Goal: Information Seeking & Learning: Learn about a topic

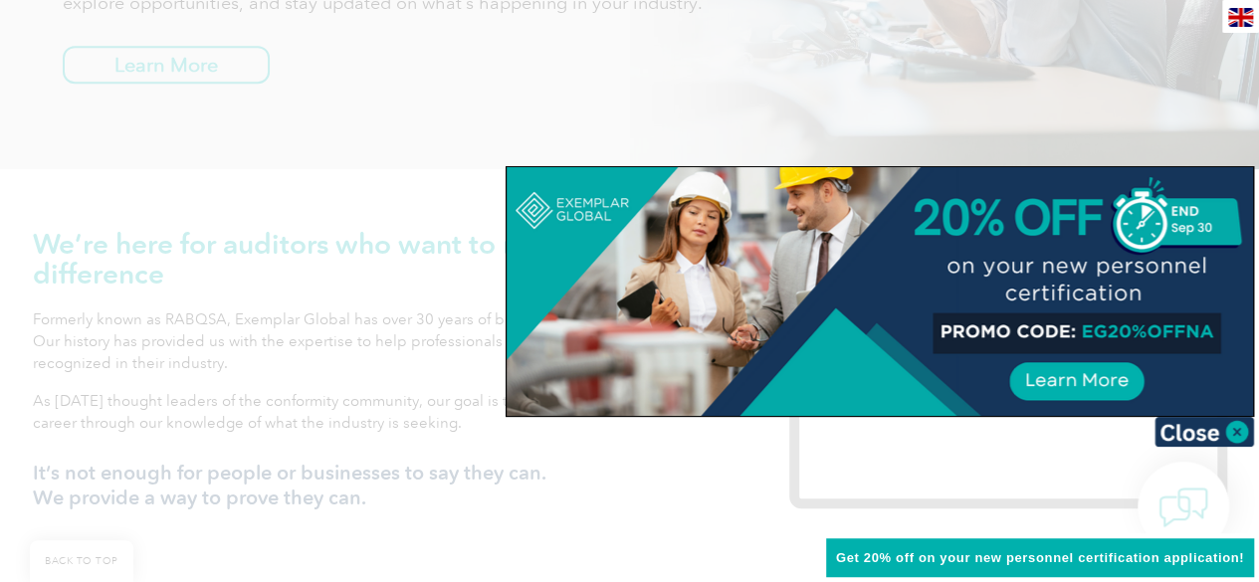
scroll to position [896, 0]
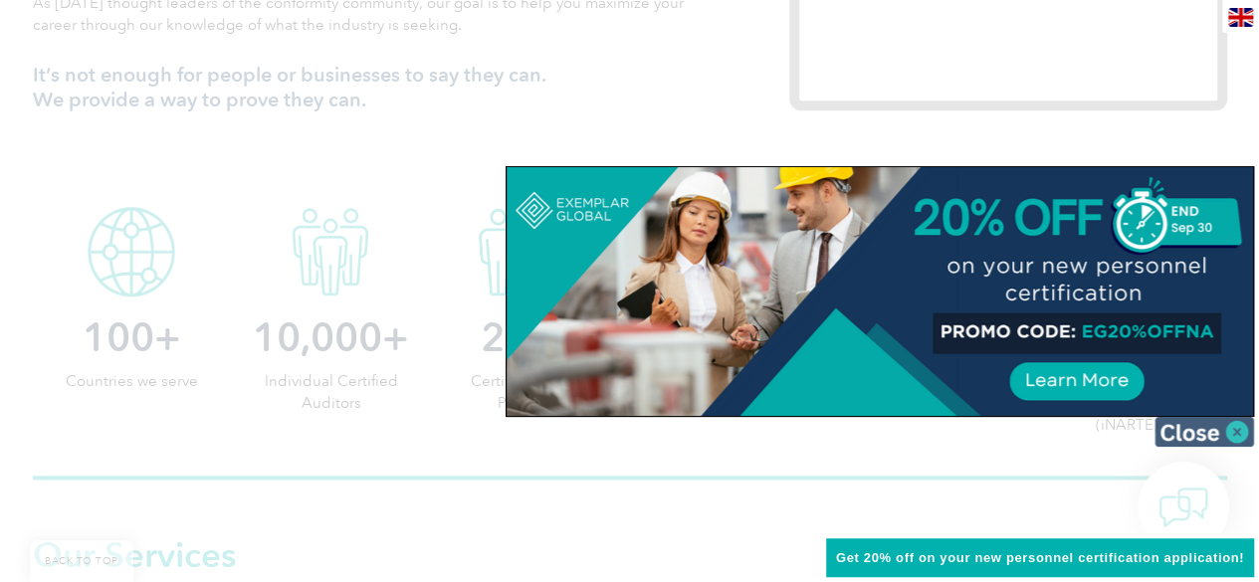
click at [1233, 433] on img at bounding box center [1205, 432] width 100 height 30
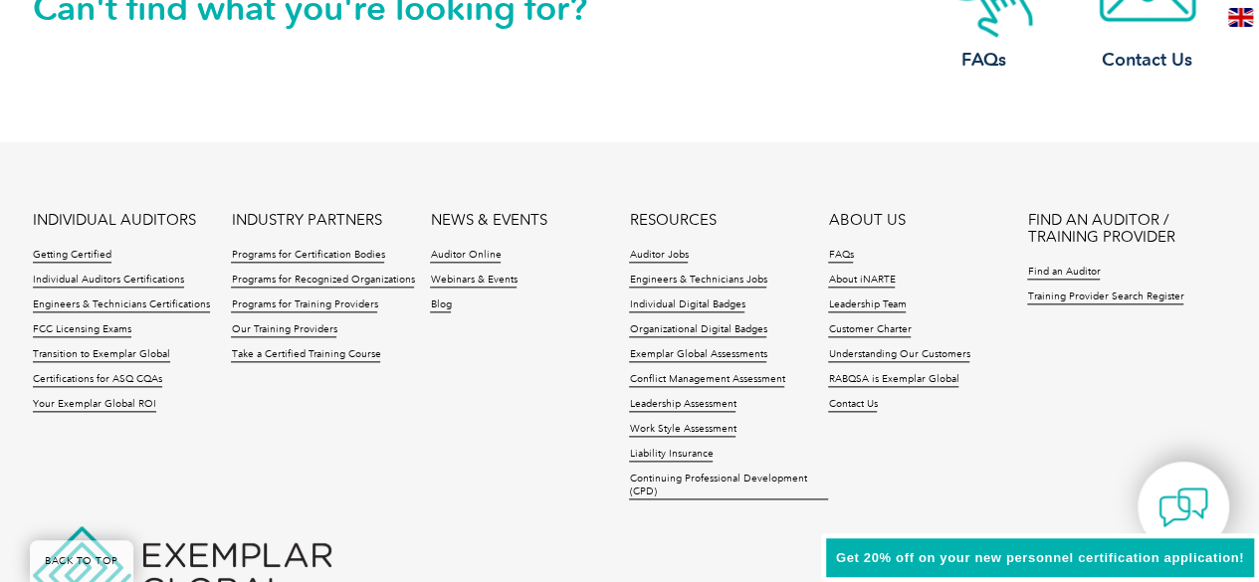
scroll to position [4876, 0]
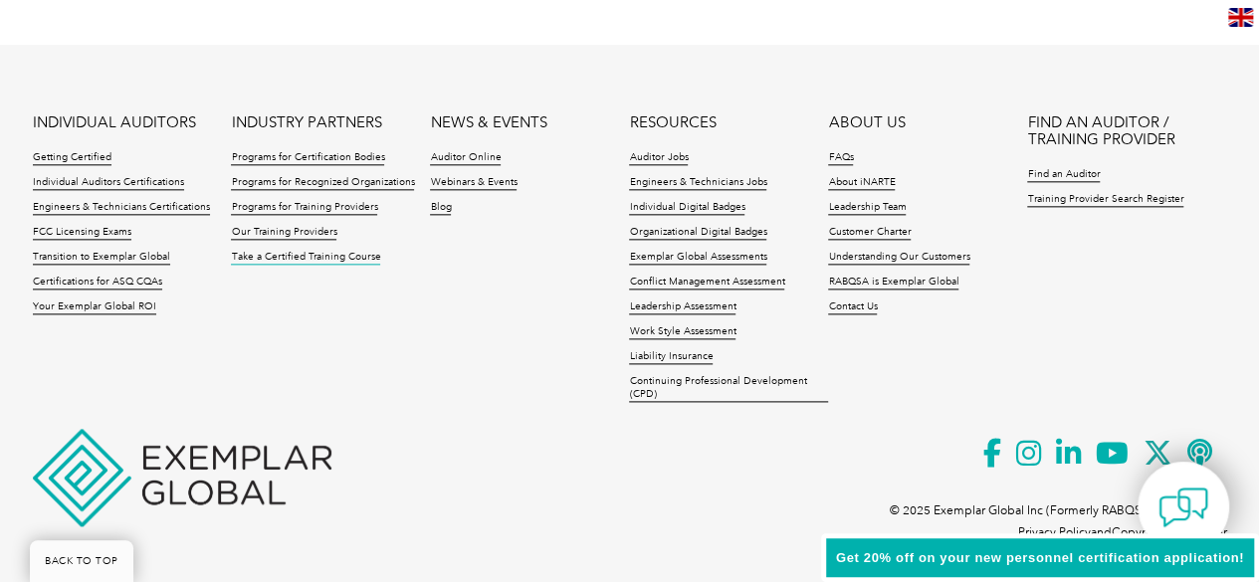
click at [308, 251] on link "Take a Certified Training Course" at bounding box center [305, 258] width 149 height 14
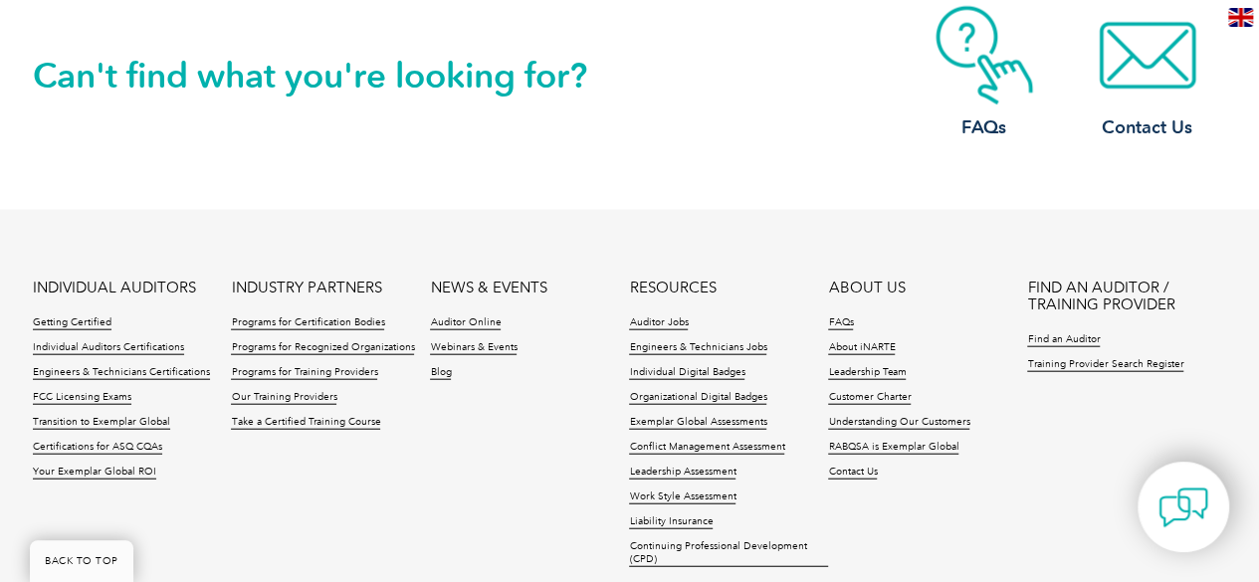
scroll to position [2290, 0]
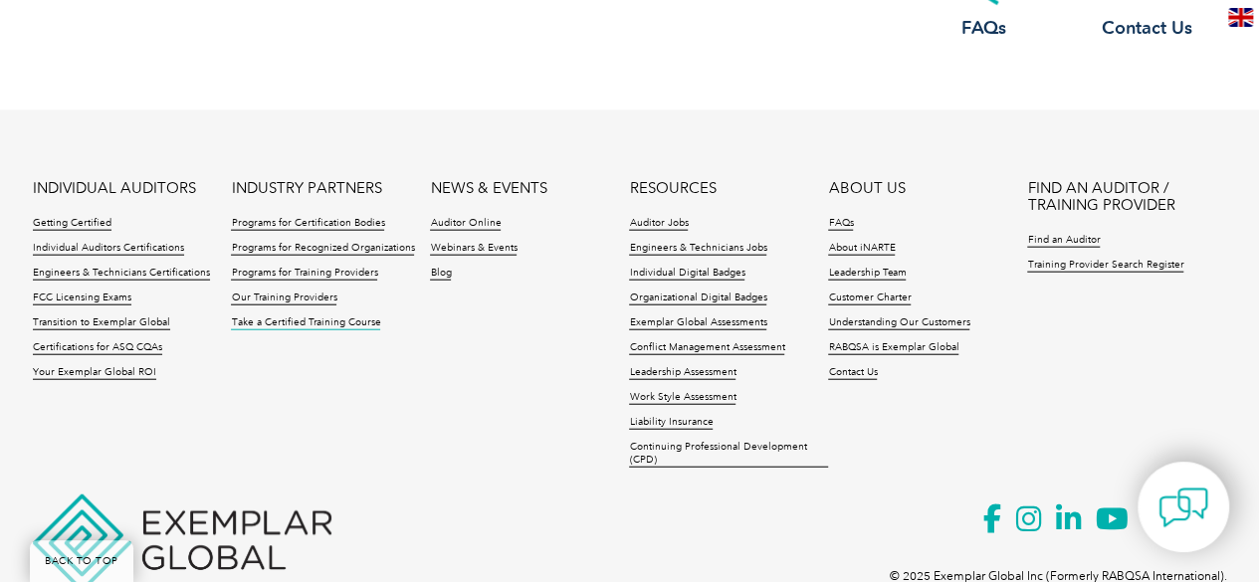
click at [273, 326] on link "Take a Certified Training Course" at bounding box center [305, 324] width 149 height 14
